Goal: Task Accomplishment & Management: Use online tool/utility

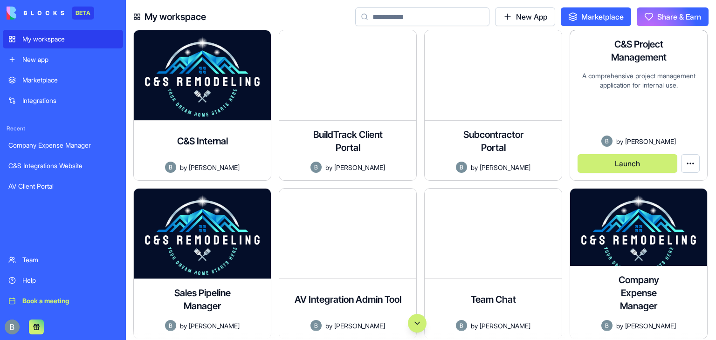
click at [632, 168] on button "Launch" at bounding box center [627, 163] width 100 height 19
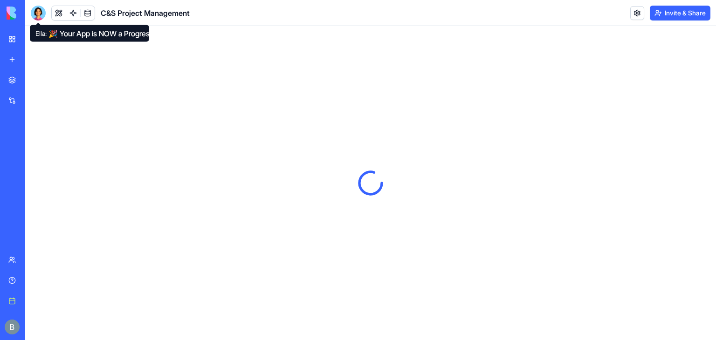
click at [34, 13] on div at bounding box center [38, 13] width 15 height 15
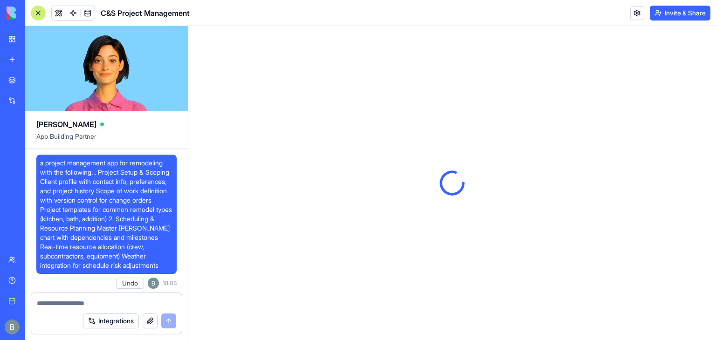
scroll to position [29177, 0]
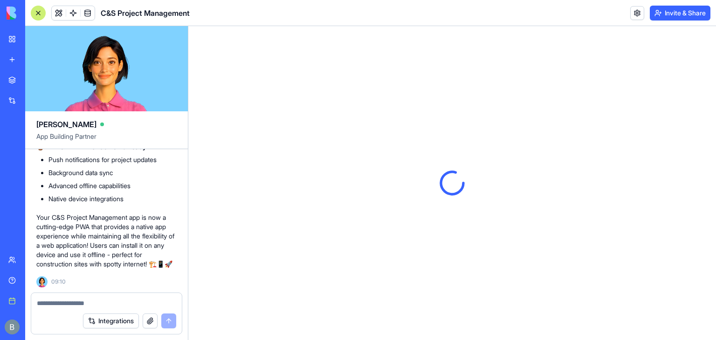
click at [131, 235] on p "Your C&S Project Management app is now a cutting-edge PWA that provides a nativ…" at bounding box center [106, 241] width 140 height 56
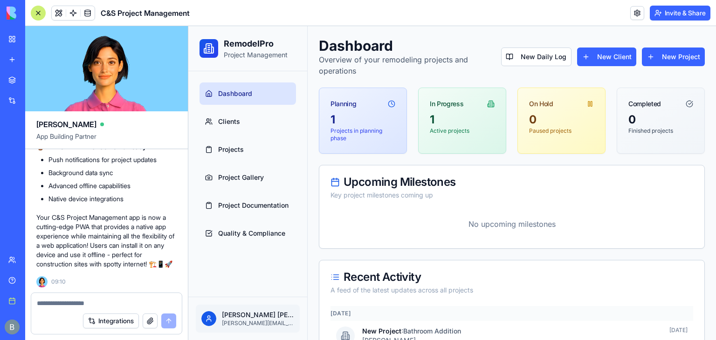
click at [115, 306] on textarea at bounding box center [106, 303] width 139 height 9
click at [110, 298] on div at bounding box center [106, 300] width 151 height 15
click at [104, 303] on textarea at bounding box center [106, 303] width 139 height 9
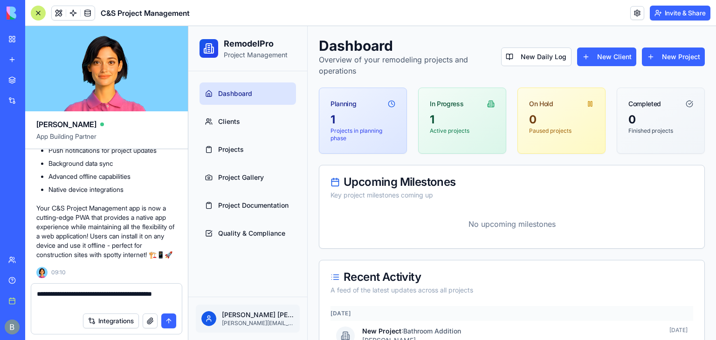
type textarea "**********"
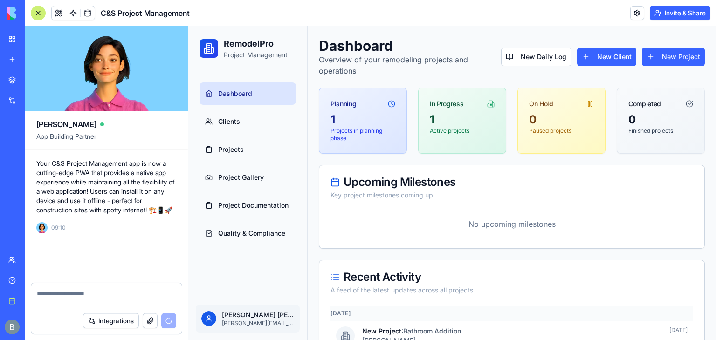
scroll to position [29222, 0]
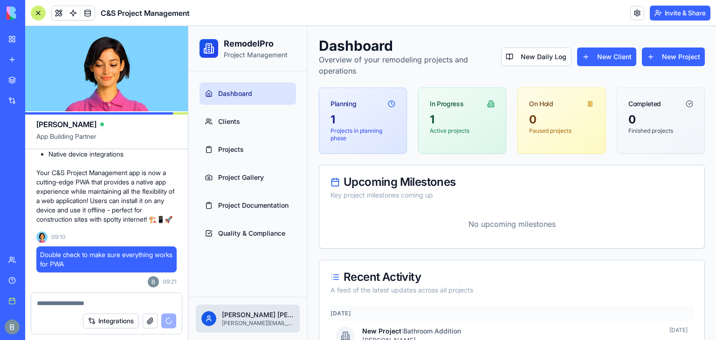
click at [248, 320] on html "RemodelPro Project Management Dashboard Clients Projects Project Gallery Projec…" at bounding box center [452, 339] width 528 height 626
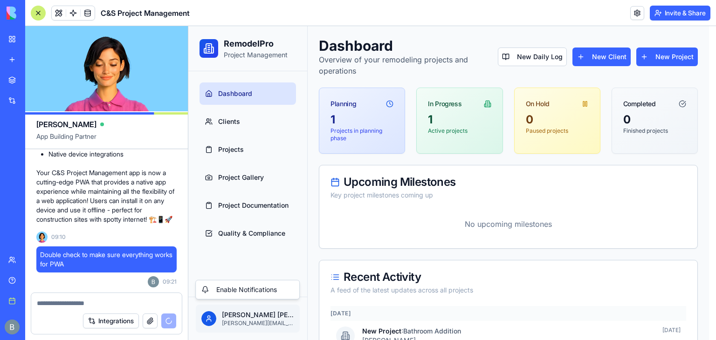
click at [281, 256] on html "RemodelPro Project Management Dashboard Clients Projects Project Gallery Projec…" at bounding box center [452, 339] width 528 height 626
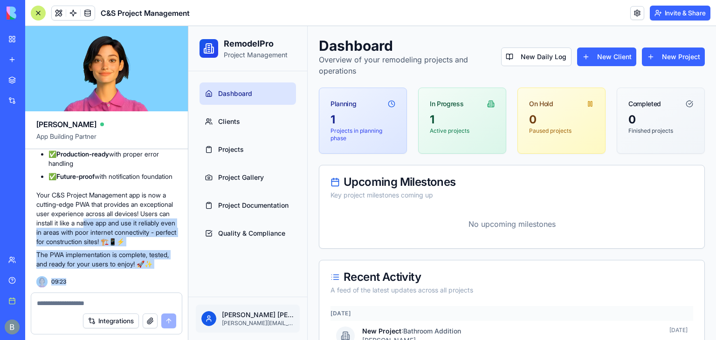
scroll to position [30972, 0]
drag, startPoint x: 147, startPoint y: 211, endPoint x: 82, endPoint y: 298, distance: 109.0
click at [82, 298] on div "[PERSON_NAME] App Building Partner a project management app for remodeling with…" at bounding box center [106, 183] width 163 height 314
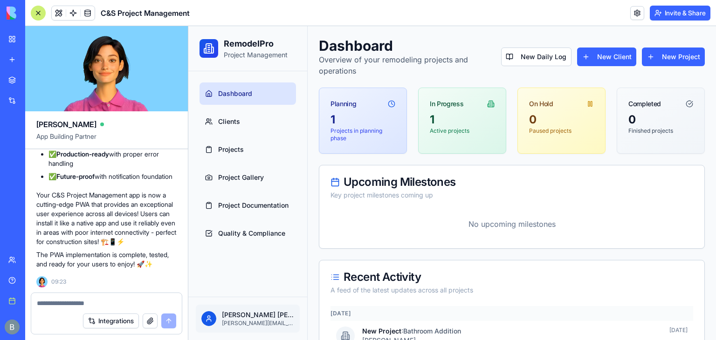
click at [58, 300] on textarea at bounding box center [107, 303] width 140 height 9
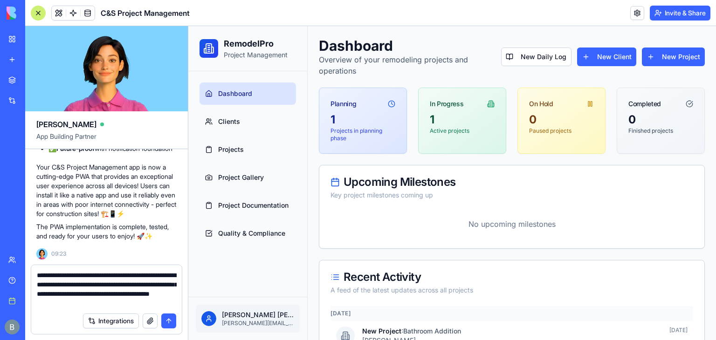
type textarea "**********"
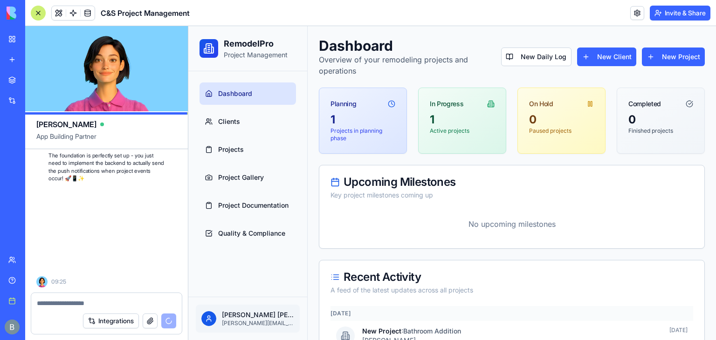
scroll to position [32085, 0]
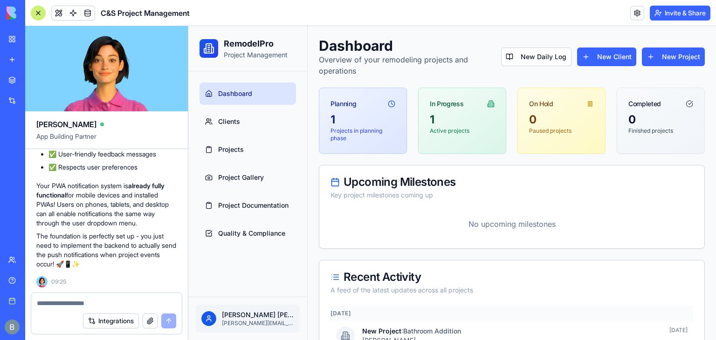
click at [495, 273] on div "Recent Activity" at bounding box center [511, 277] width 363 height 11
click at [80, 307] on textarea at bounding box center [107, 303] width 140 height 9
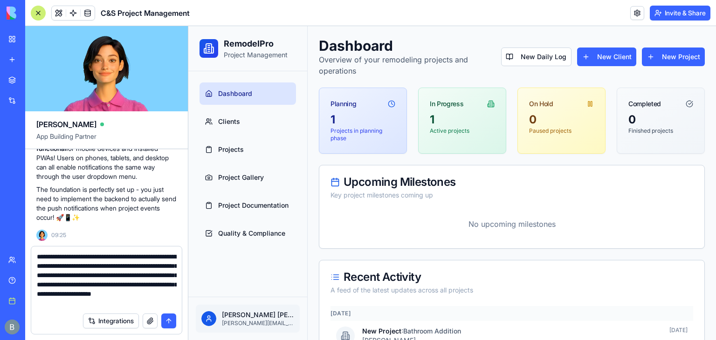
type textarea "**********"
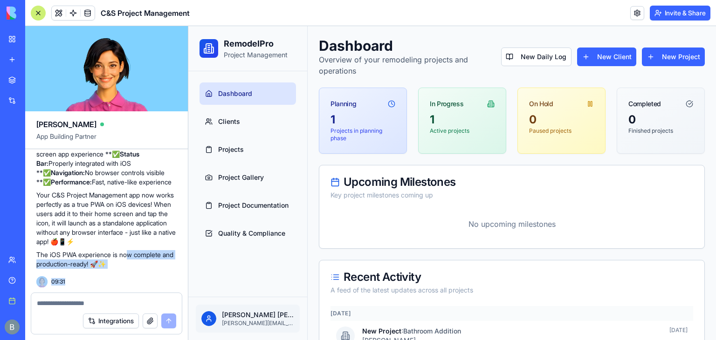
scroll to position [33329, 0]
drag, startPoint x: 131, startPoint y: 256, endPoint x: 93, endPoint y: 295, distance: 54.7
click at [93, 295] on div "[PERSON_NAME] App Building Partner a project management app for remodeling with…" at bounding box center [106, 183] width 163 height 314
click at [75, 257] on p "The iOS PWA experience is now complete and production-ready! 🚀✨" at bounding box center [106, 259] width 140 height 19
click at [59, 299] on textarea at bounding box center [107, 303] width 140 height 9
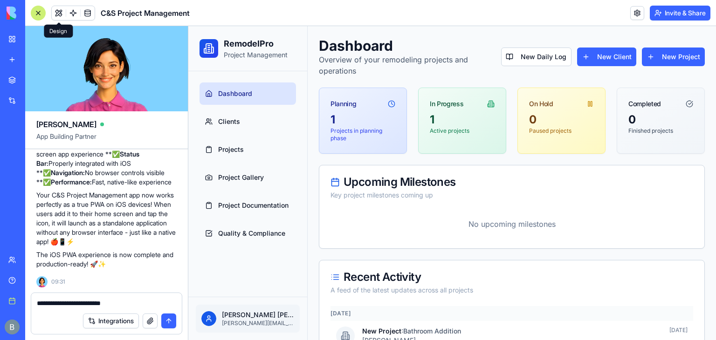
click at [60, 14] on button at bounding box center [59, 13] width 14 height 14
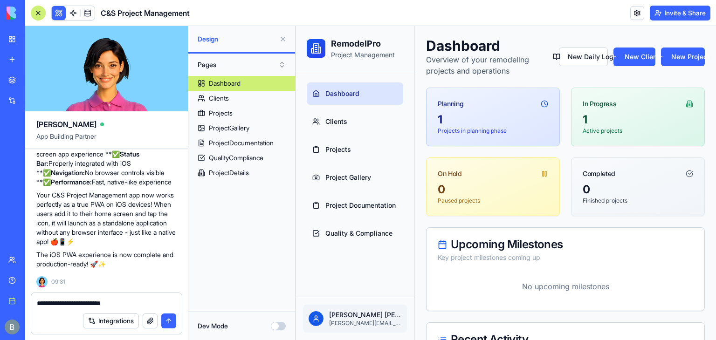
click at [60, 14] on button at bounding box center [59, 13] width 14 height 14
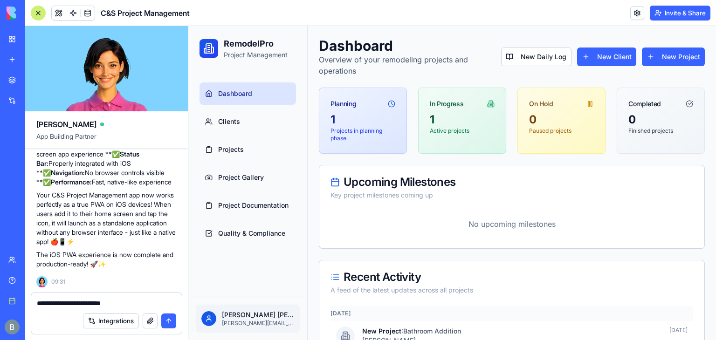
click at [634, 14] on link at bounding box center [637, 13] width 14 height 14
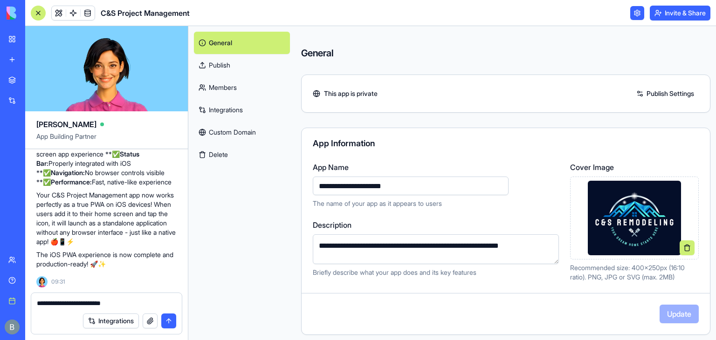
click at [634, 15] on link at bounding box center [637, 13] width 14 height 14
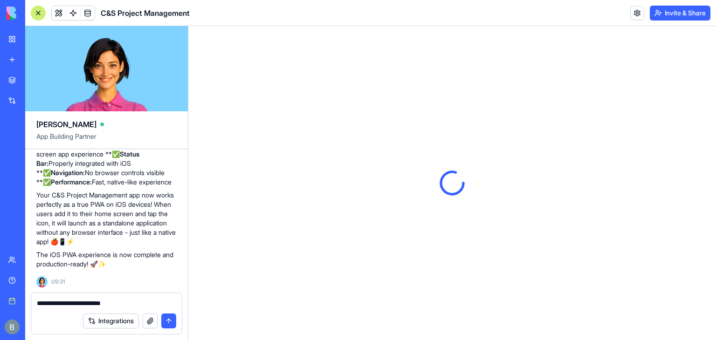
click at [142, 303] on textarea "**********" at bounding box center [107, 303] width 140 height 9
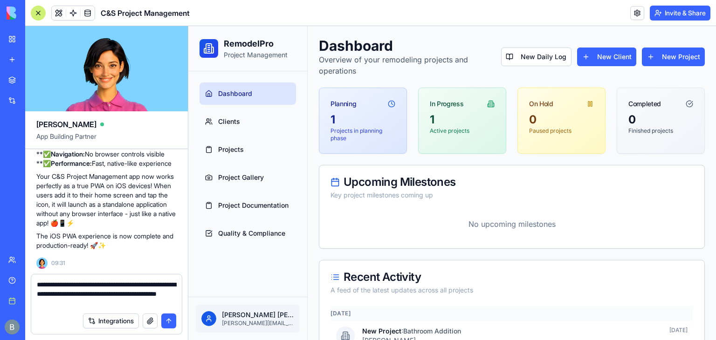
type textarea "**********"
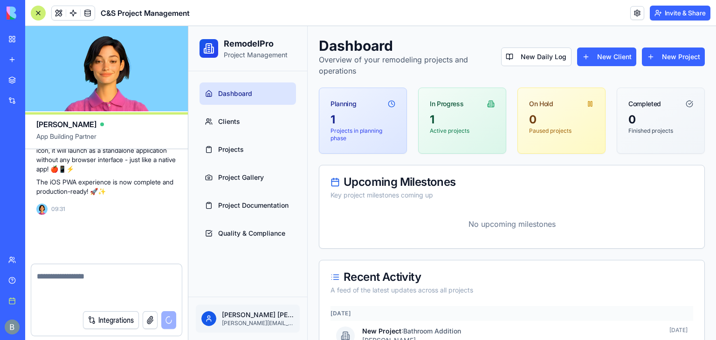
scroll to position [33383, 0]
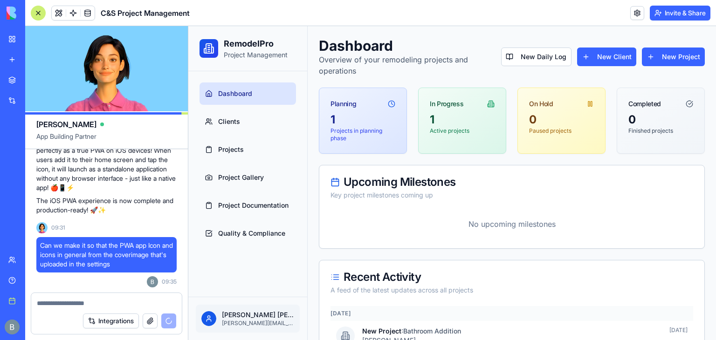
click at [517, 224] on p "No upcoming milestones" at bounding box center [511, 224] width 363 height 26
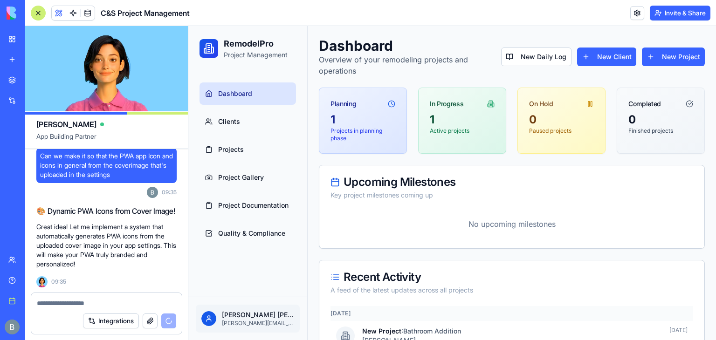
scroll to position [33506, 0]
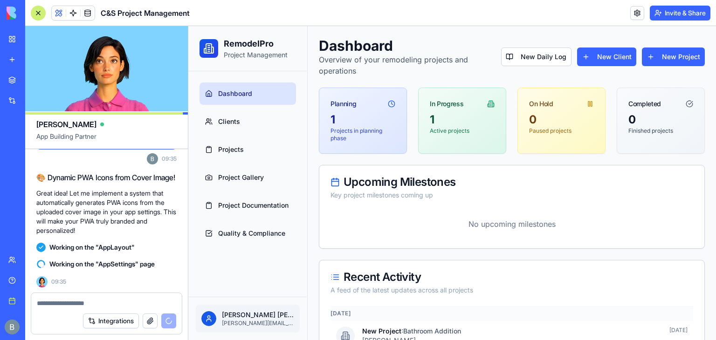
click at [110, 295] on div at bounding box center [106, 300] width 151 height 15
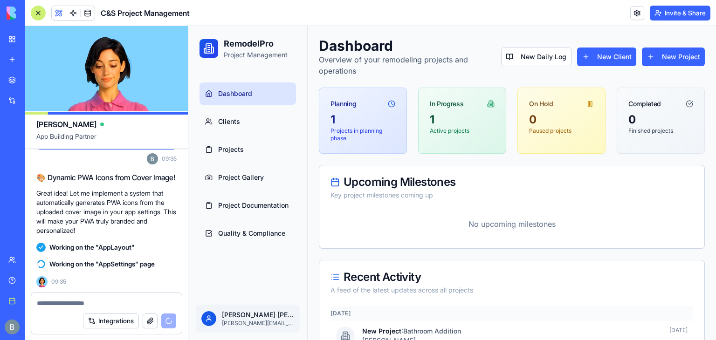
click at [103, 299] on textarea at bounding box center [107, 303] width 140 height 9
type textarea "*"
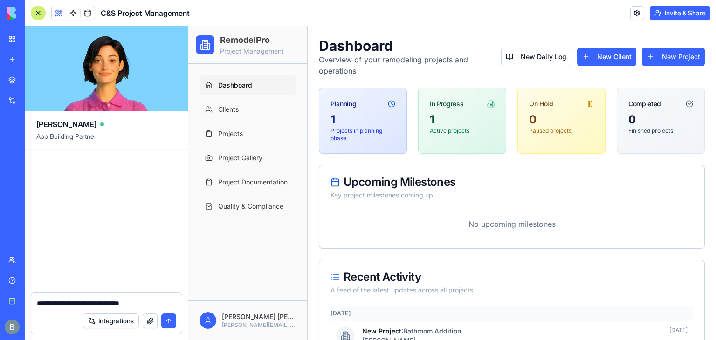
scroll to position [35063, 0]
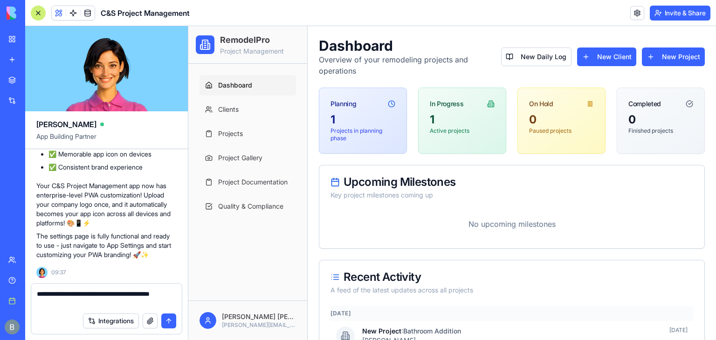
type textarea "**********"
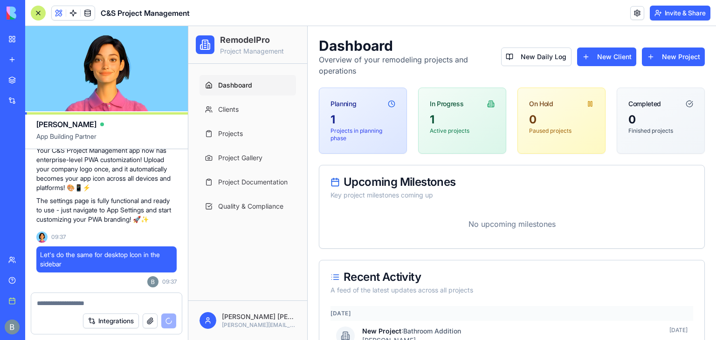
click at [39, 13] on div at bounding box center [38, 13] width 15 height 15
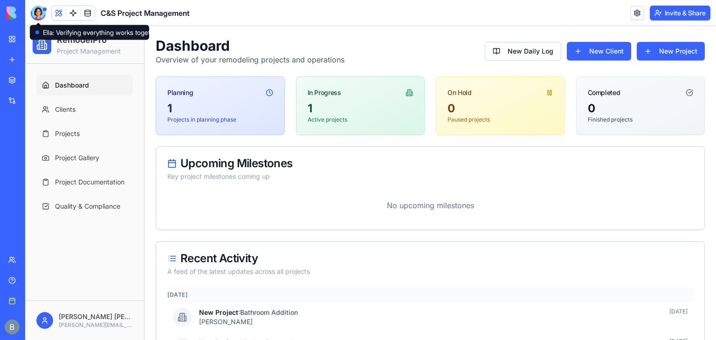
click at [41, 12] on div at bounding box center [38, 13] width 15 height 15
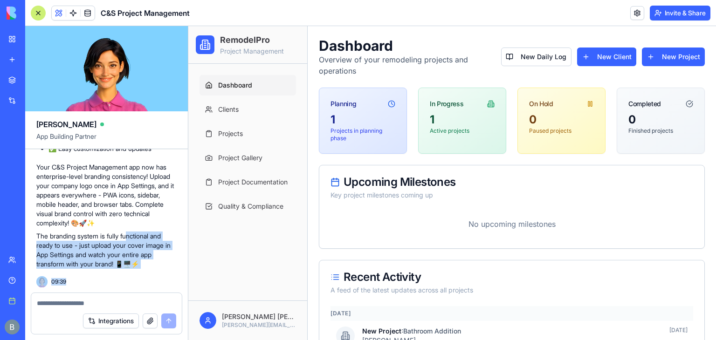
scroll to position [36776, 0]
drag, startPoint x: 104, startPoint y: 186, endPoint x: 120, endPoint y: 302, distance: 116.7
click at [120, 302] on div "[PERSON_NAME] App Building Partner a project management app for remodeling with…" at bounding box center [106, 183] width 163 height 314
click at [80, 308] on div "Integrations" at bounding box center [106, 321] width 151 height 26
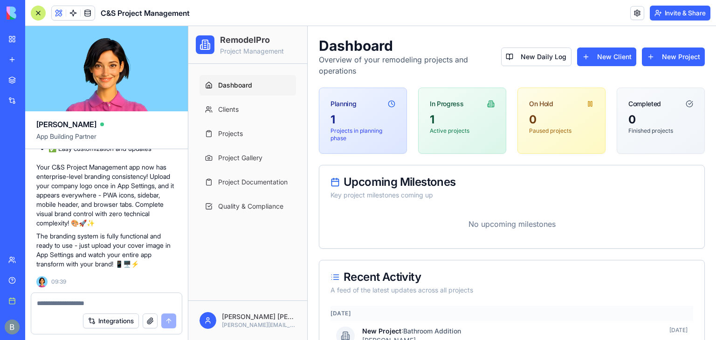
click at [120, 310] on div "Integrations" at bounding box center [106, 321] width 151 height 26
click at [110, 303] on textarea at bounding box center [106, 303] width 139 height 9
paste textarea "*"
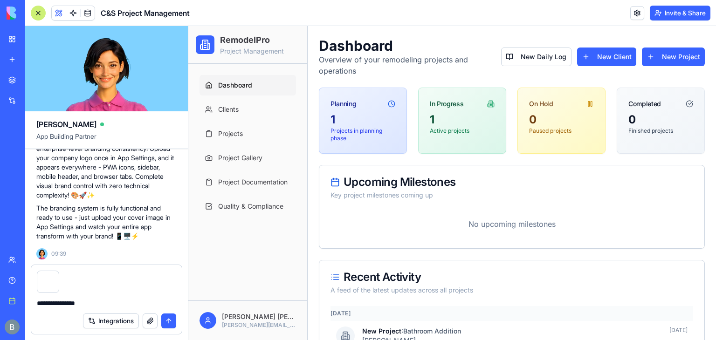
type textarea "**********"
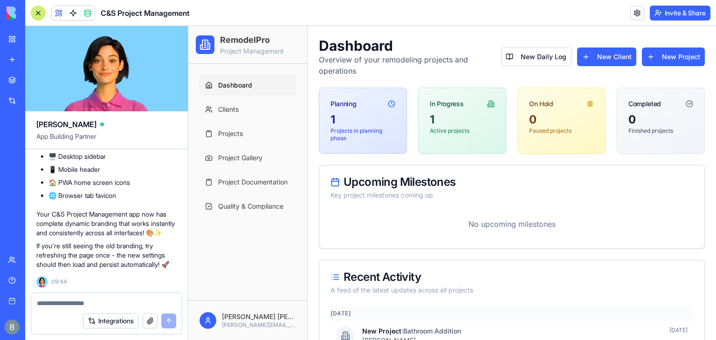
scroll to position [37722, 0]
click at [204, 44] on icon at bounding box center [204, 44] width 11 height 11
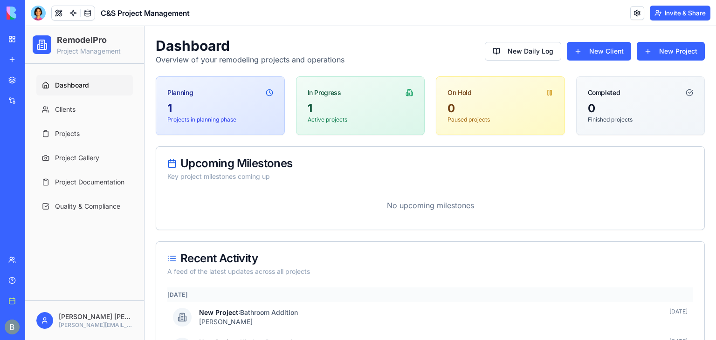
click at [37, 11] on div at bounding box center [38, 13] width 15 height 15
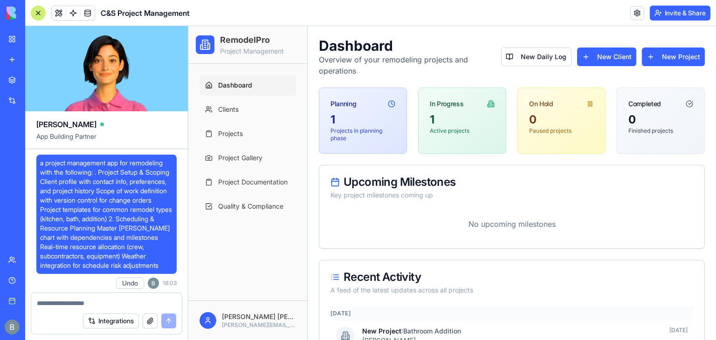
scroll to position [37722, 0]
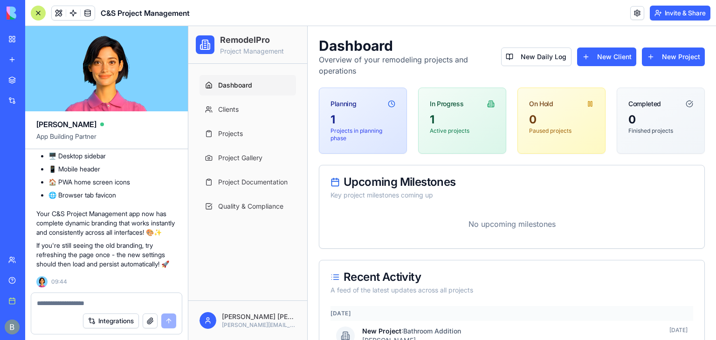
click at [77, 299] on textarea at bounding box center [106, 303] width 139 height 9
click at [150, 299] on textarea at bounding box center [106, 303] width 139 height 9
click at [101, 299] on textarea at bounding box center [106, 303] width 139 height 9
click at [94, 301] on textarea at bounding box center [106, 303] width 139 height 9
type textarea "**********"
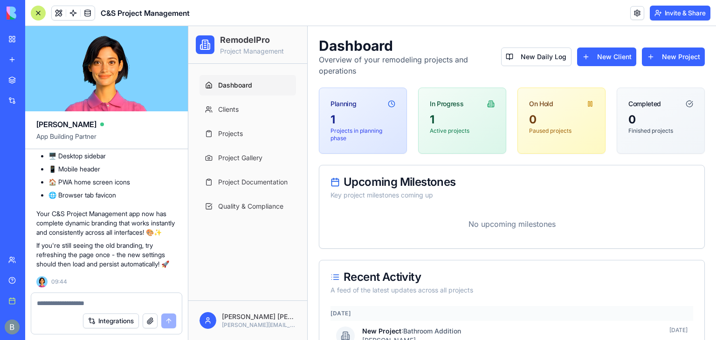
click at [45, 306] on textarea at bounding box center [107, 303] width 140 height 9
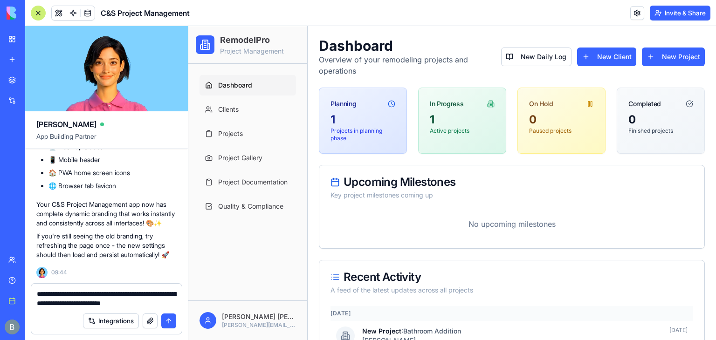
type textarea "**********"
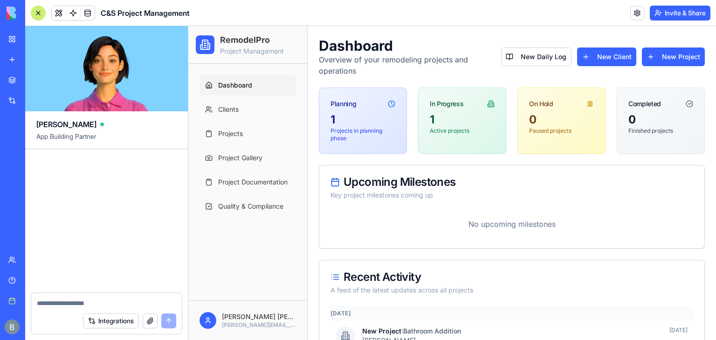
scroll to position [38439, 0]
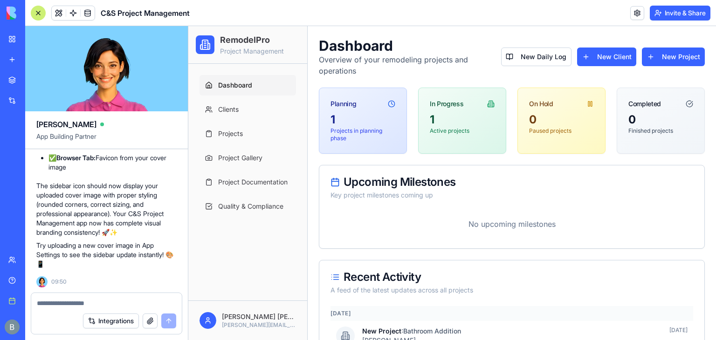
click at [93, 304] on textarea at bounding box center [107, 303] width 140 height 9
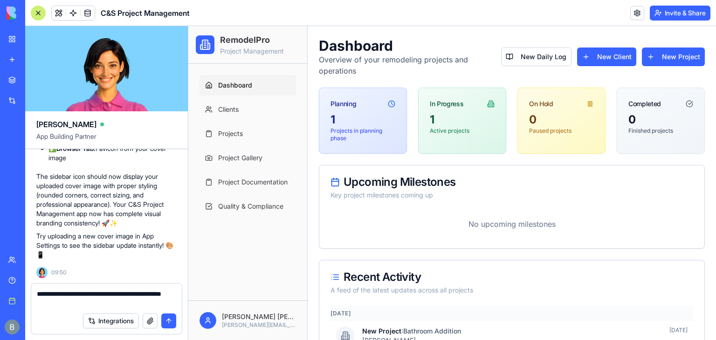
type textarea "**********"
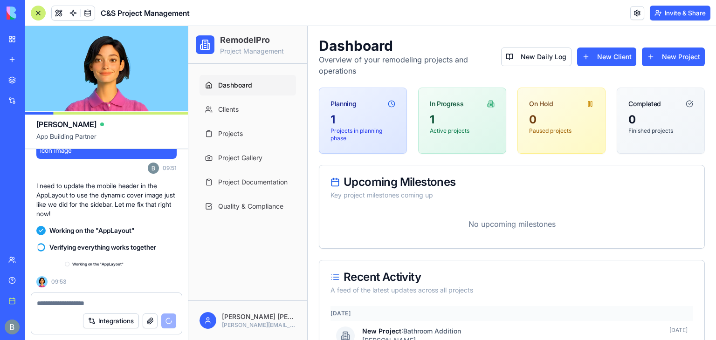
scroll to position [38598, 0]
click at [441, 231] on p "No upcoming milestones" at bounding box center [511, 224] width 363 height 26
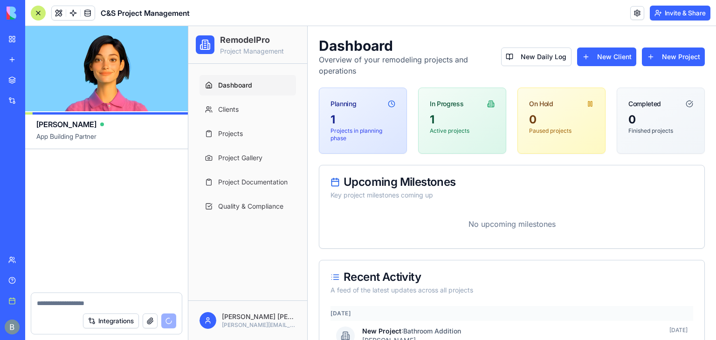
scroll to position [39174, 0]
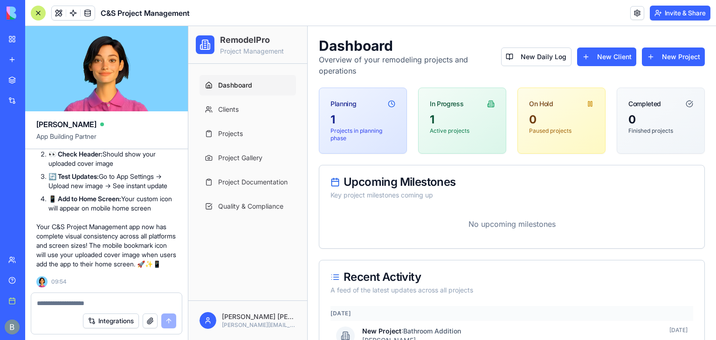
click at [675, 5] on header "C&S Project Management Invite & Share" at bounding box center [370, 13] width 691 height 26
drag, startPoint x: 669, startPoint y: 15, endPoint x: 474, endPoint y: 23, distance: 195.4
click at [669, 15] on button "Invite & Share" at bounding box center [680, 13] width 61 height 15
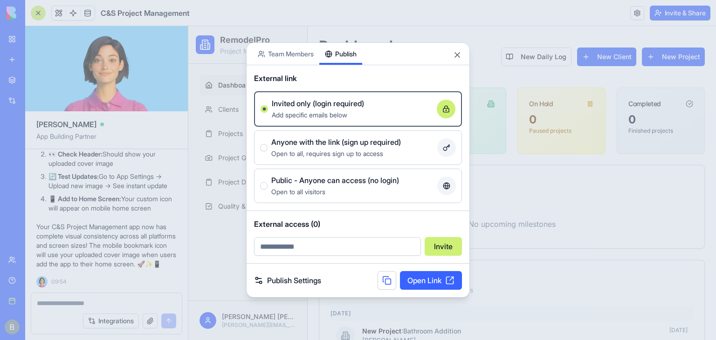
click at [354, 86] on div "Share App Team Members Publish External link Invited only (login required) Add …" at bounding box center [358, 169] width 224 height 255
click at [429, 285] on link "Open Link" at bounding box center [431, 280] width 62 height 19
click at [156, 218] on div at bounding box center [358, 170] width 716 height 340
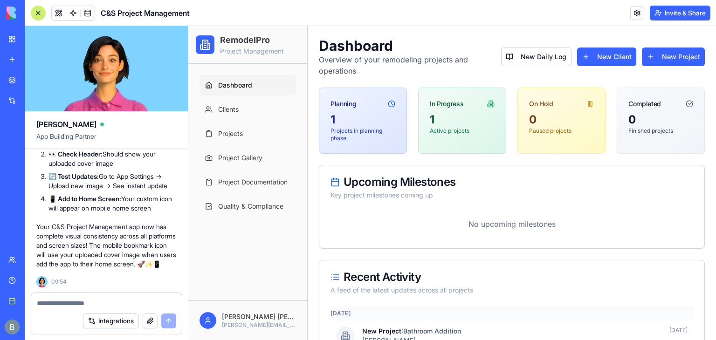
click at [93, 302] on textarea at bounding box center [107, 303] width 140 height 9
type textarea "*"
click at [75, 308] on div "Integrations" at bounding box center [106, 321] width 151 height 26
click at [69, 301] on textarea at bounding box center [107, 303] width 140 height 9
type textarea "********"
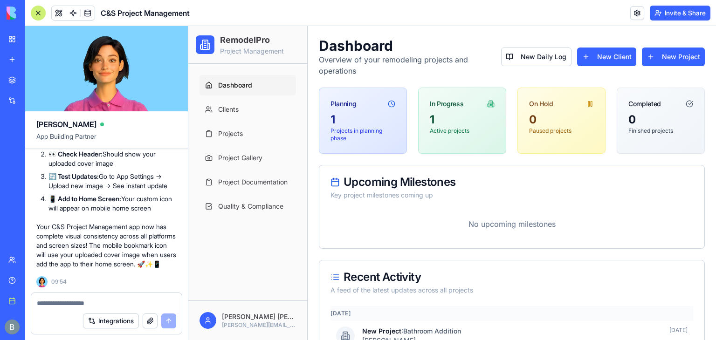
type textarea "*"
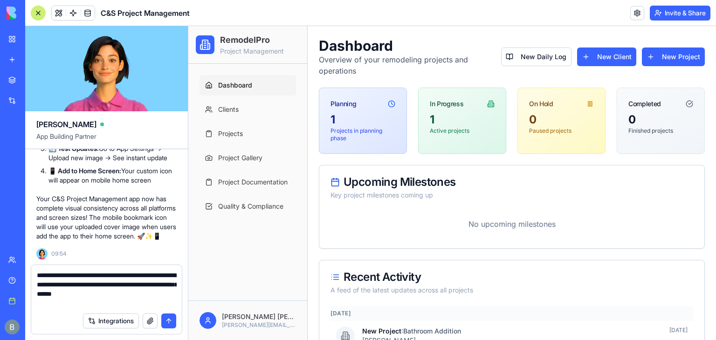
type textarea "**********"
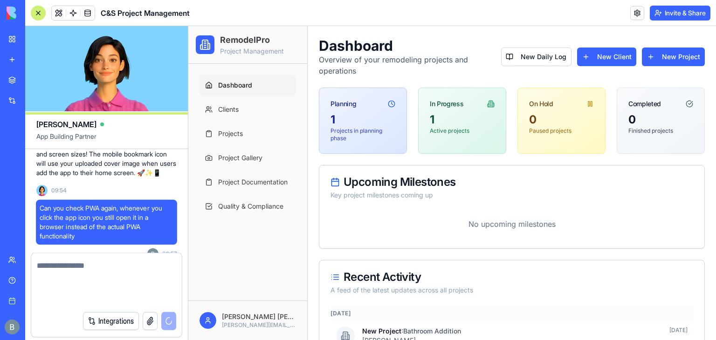
scroll to position [39237, 0]
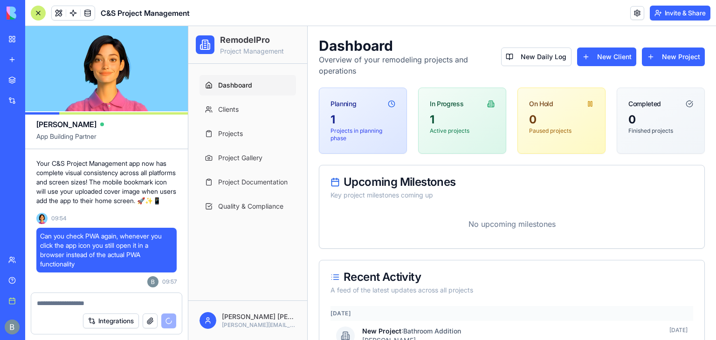
click at [378, 182] on div "Upcoming Milestones" at bounding box center [511, 182] width 363 height 11
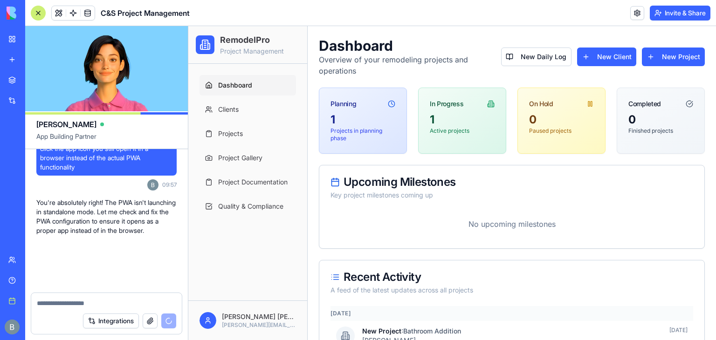
scroll to position [39344, 0]
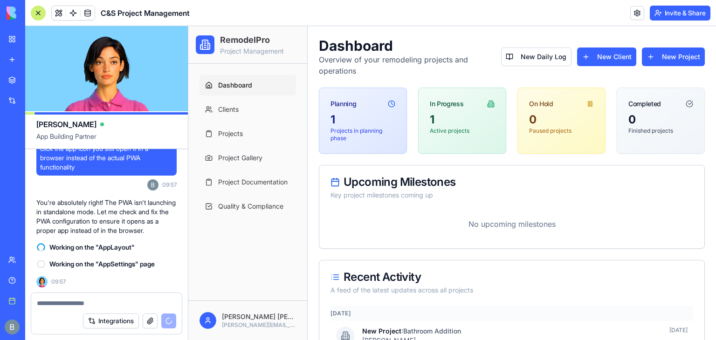
click at [273, 238] on div "Dashboard Clients Projects Project Gallery Project Documentation Quality & Comp…" at bounding box center [247, 182] width 119 height 237
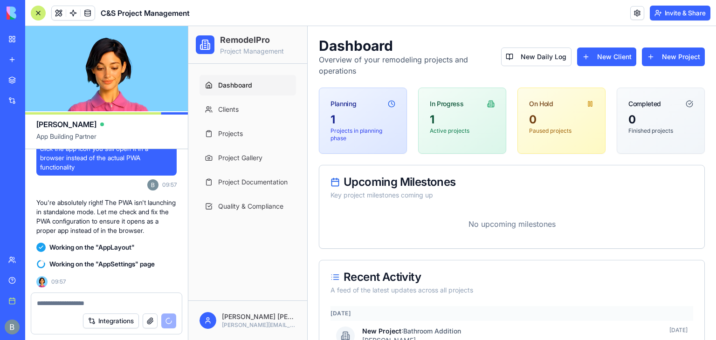
click at [237, 286] on div "Dashboard Clients Projects Project Gallery Project Documentation Quality & Comp…" at bounding box center [247, 182] width 119 height 237
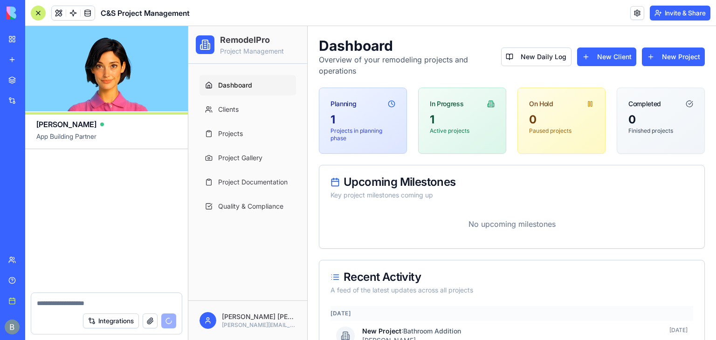
scroll to position [40104, 0]
